Goal: Transaction & Acquisition: Purchase product/service

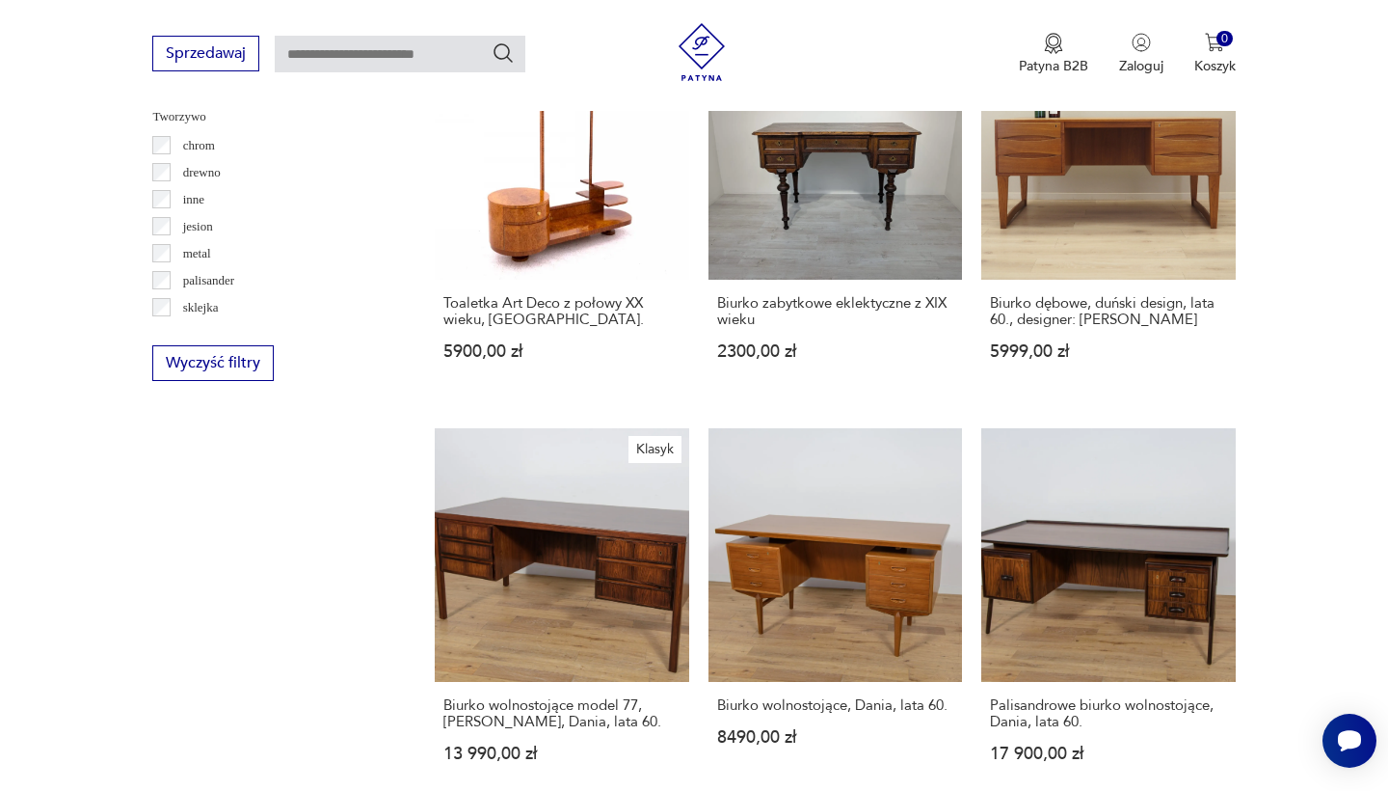
scroll to position [1961, 0]
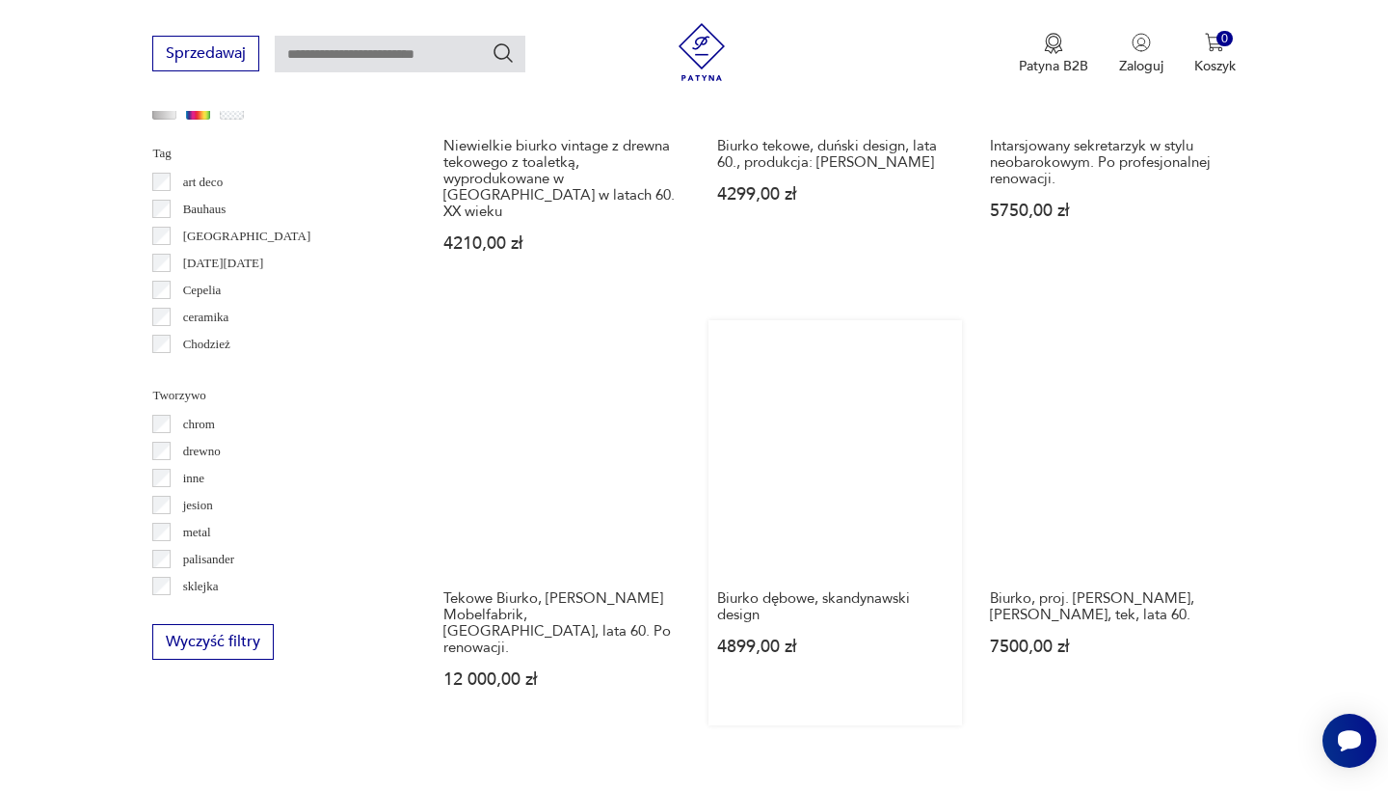
scroll to position [1805, 0]
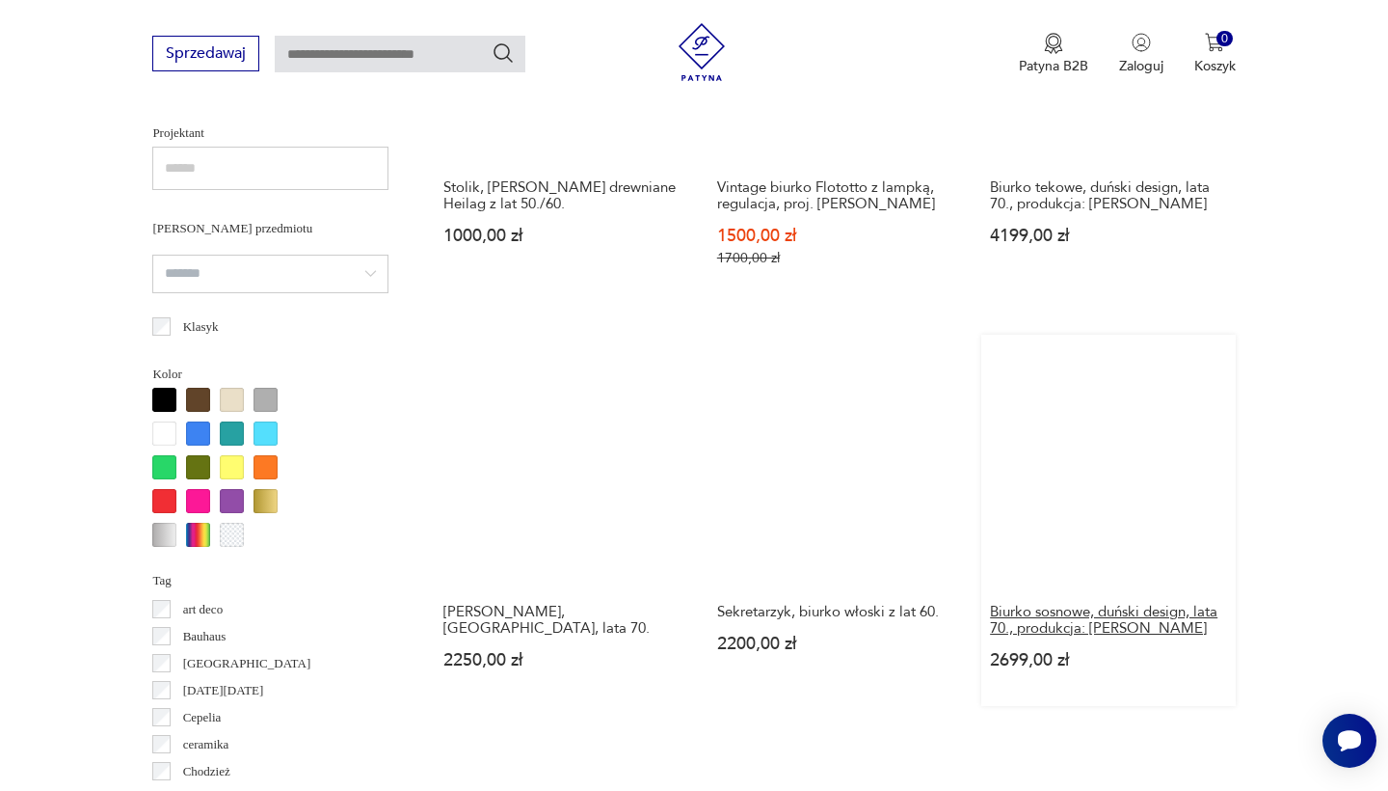
scroll to position [1378, 0]
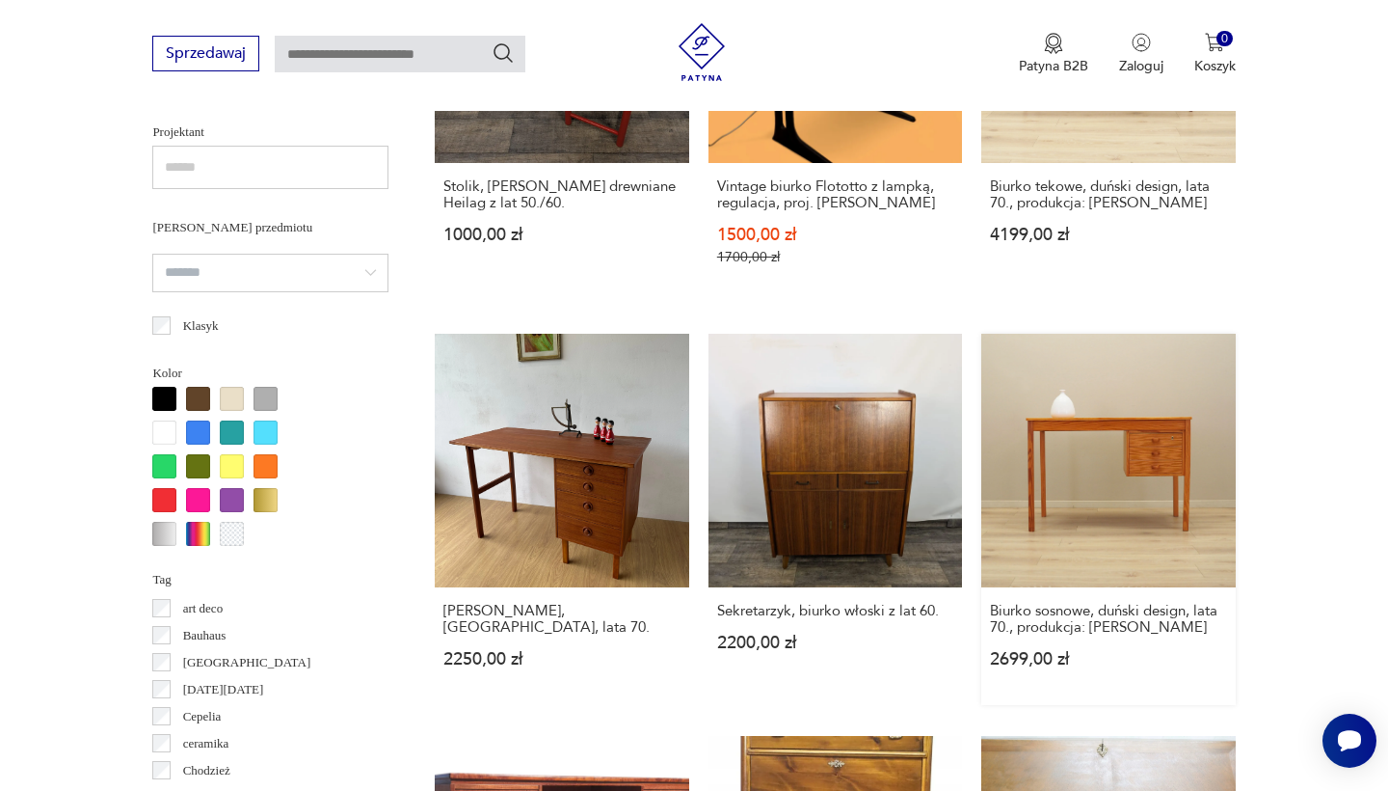
click at [981, 378] on link "Biurko sosnowe, duński design, lata 70., produkcja: [PERSON_NAME] 2699,00 zł" at bounding box center [1108, 519] width 254 height 371
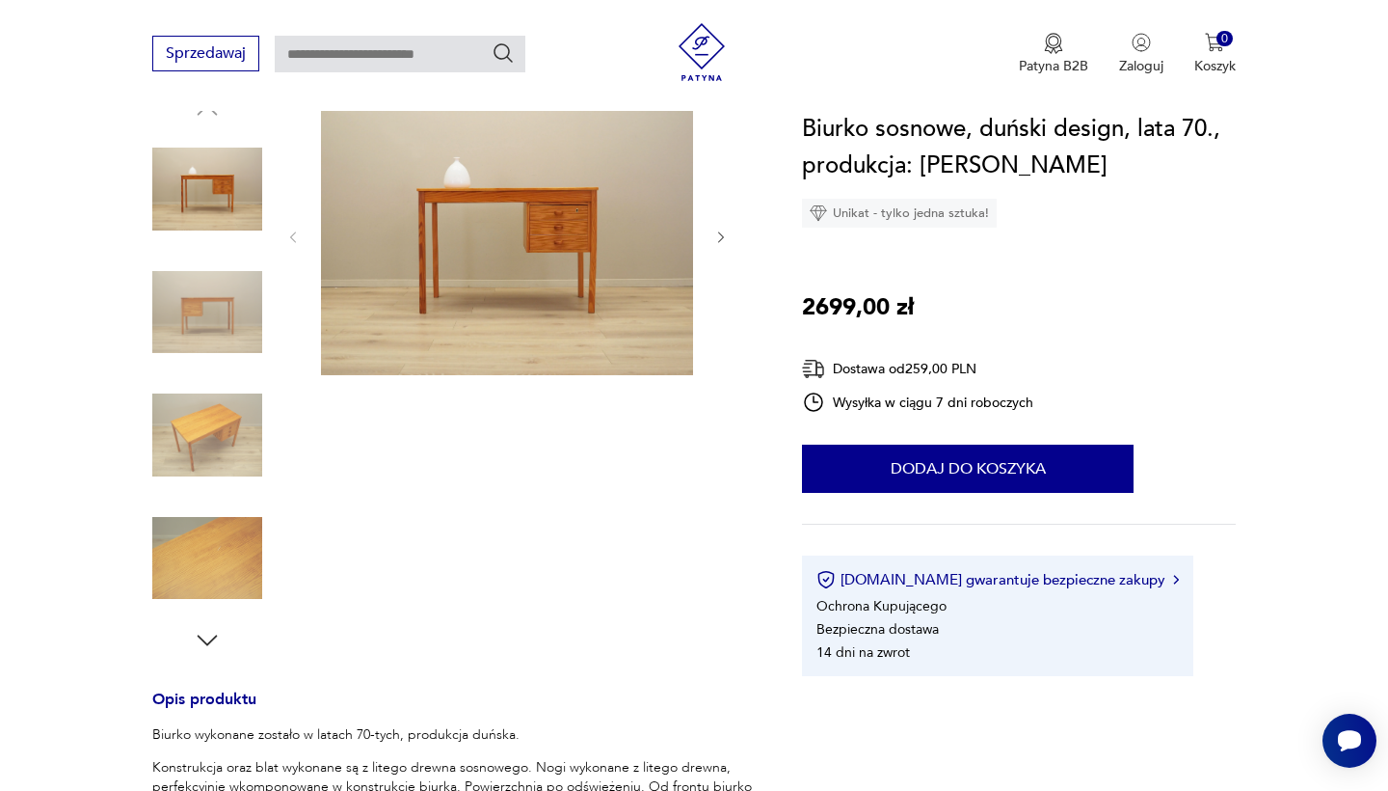
click at [726, 234] on icon "button" at bounding box center [721, 237] width 16 height 16
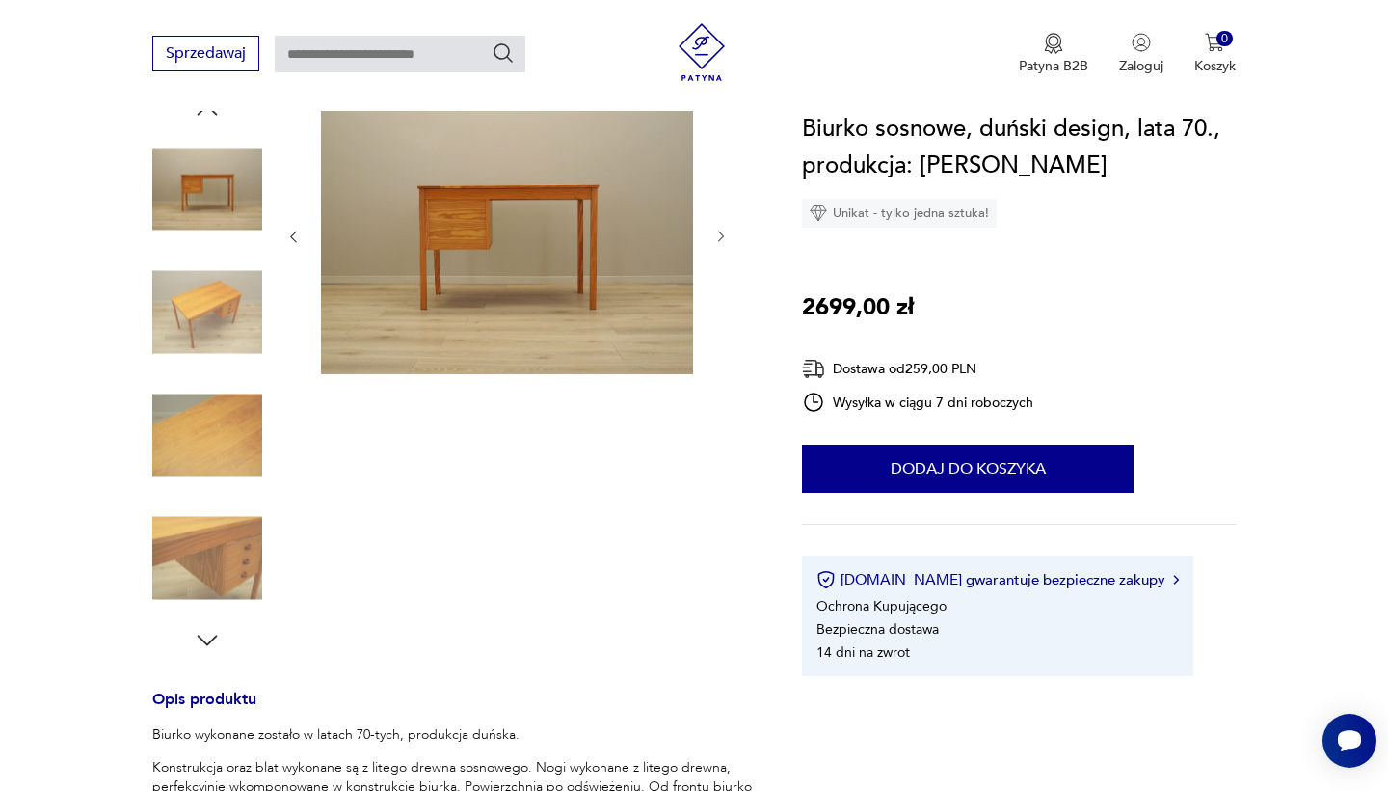
click at [728, 235] on icon "button" at bounding box center [721, 236] width 16 height 16
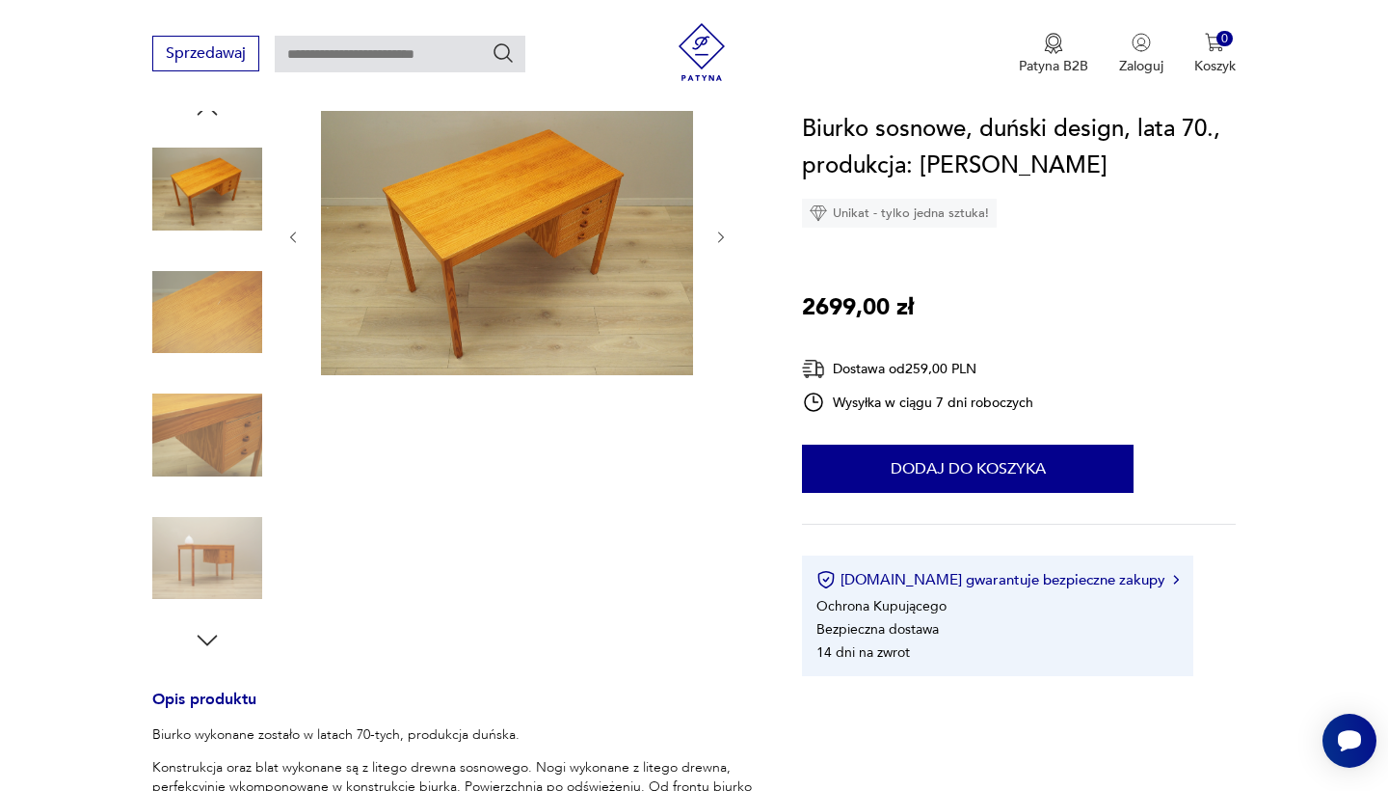
click at [730, 237] on div at bounding box center [453, 374] width 603 height 559
